Goal: Obtain resource: Obtain resource

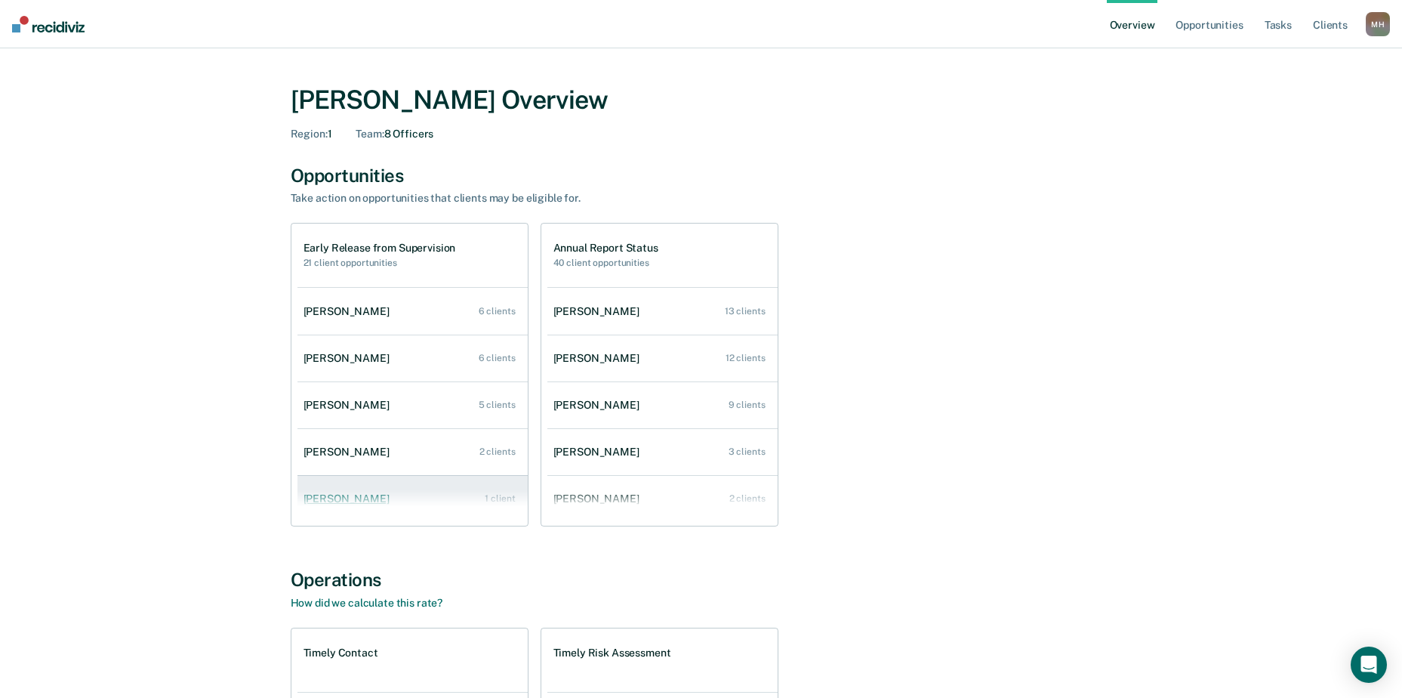
click at [364, 496] on div "[PERSON_NAME]" at bounding box center [349, 498] width 92 height 13
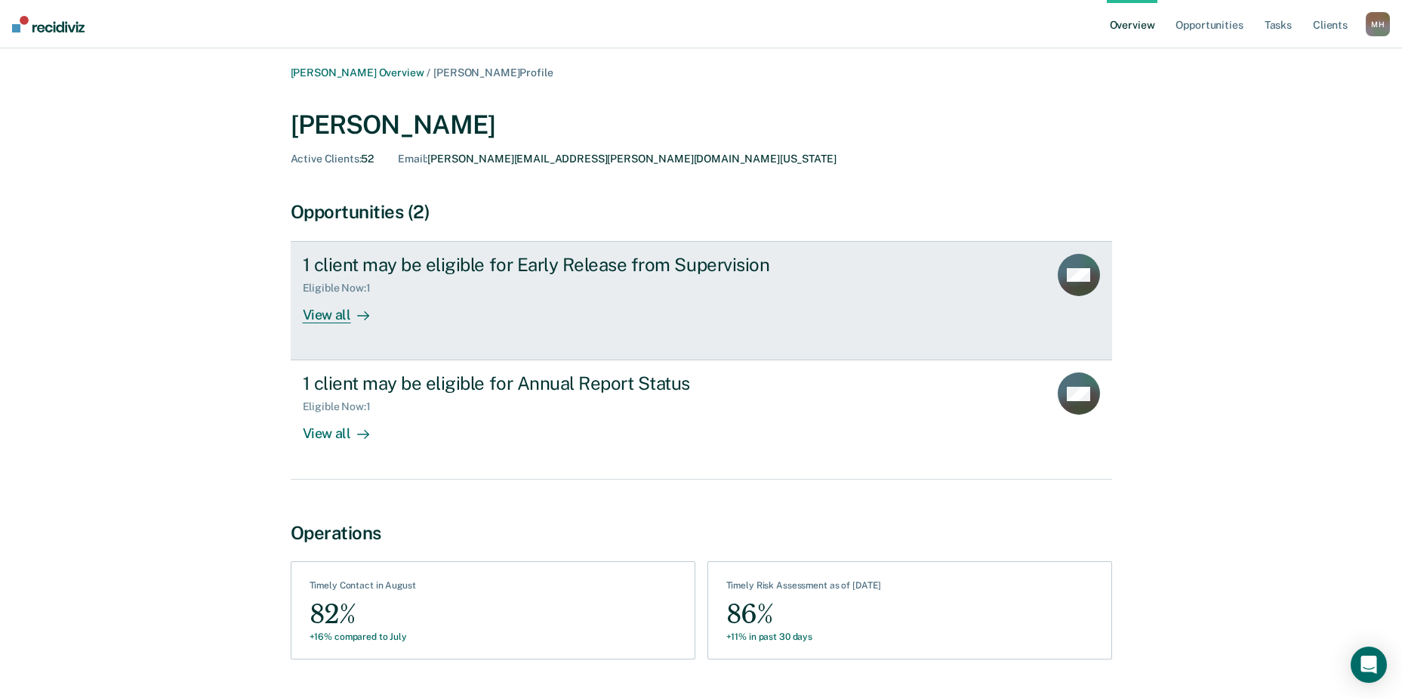
click at [421, 280] on div "Eligible Now : 1" at bounding box center [568, 285] width 530 height 19
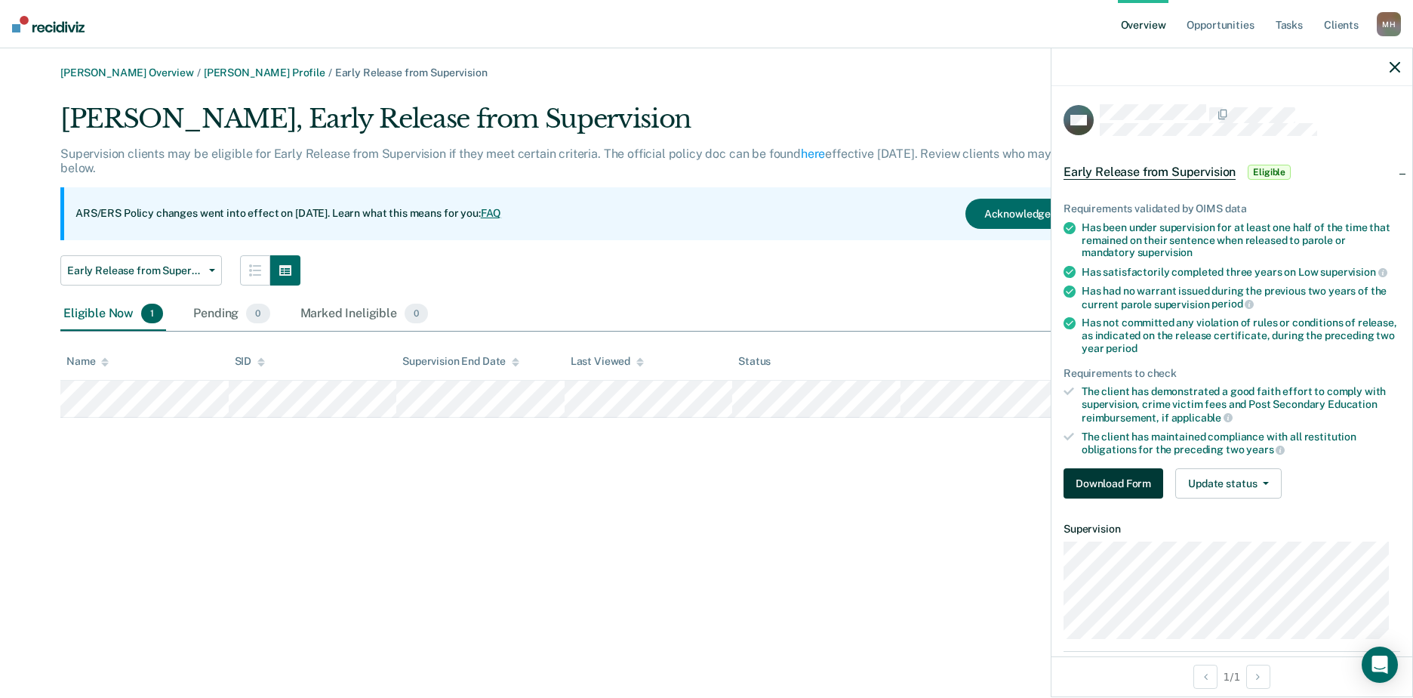
click at [1101, 479] on button "Download Form" at bounding box center [1114, 483] width 100 height 30
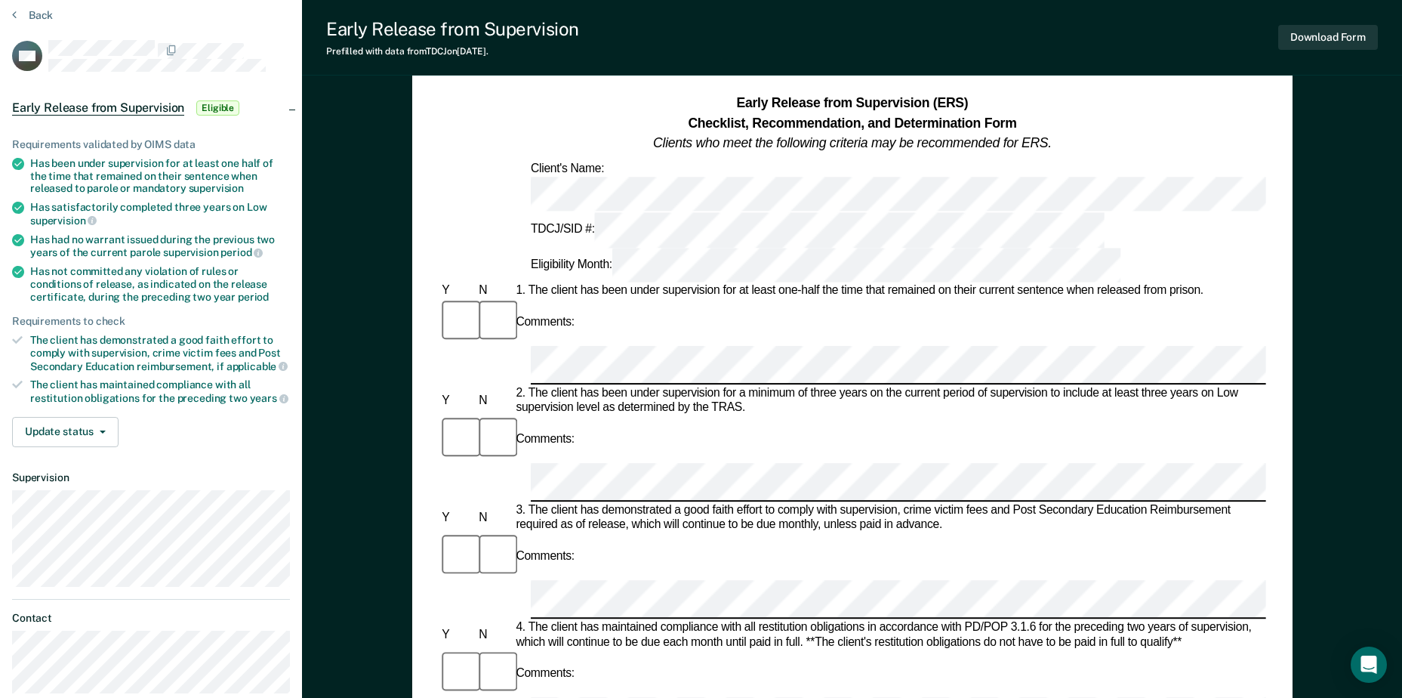
scroll to position [75, 0]
